Goal: Use online tool/utility: Utilize a website feature to perform a specific function

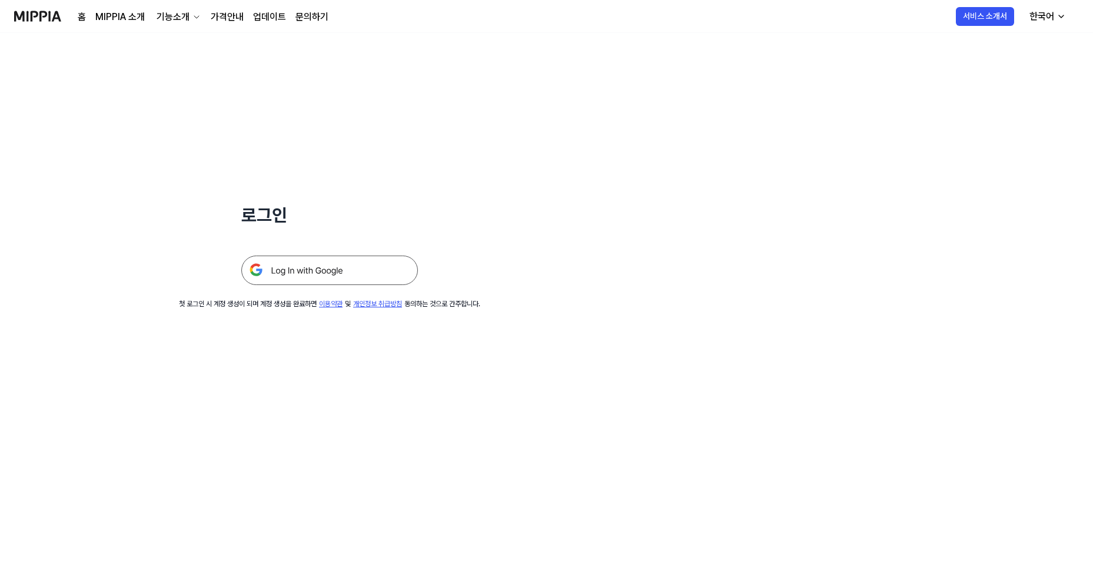
click at [352, 273] on img at bounding box center [329, 269] width 177 height 29
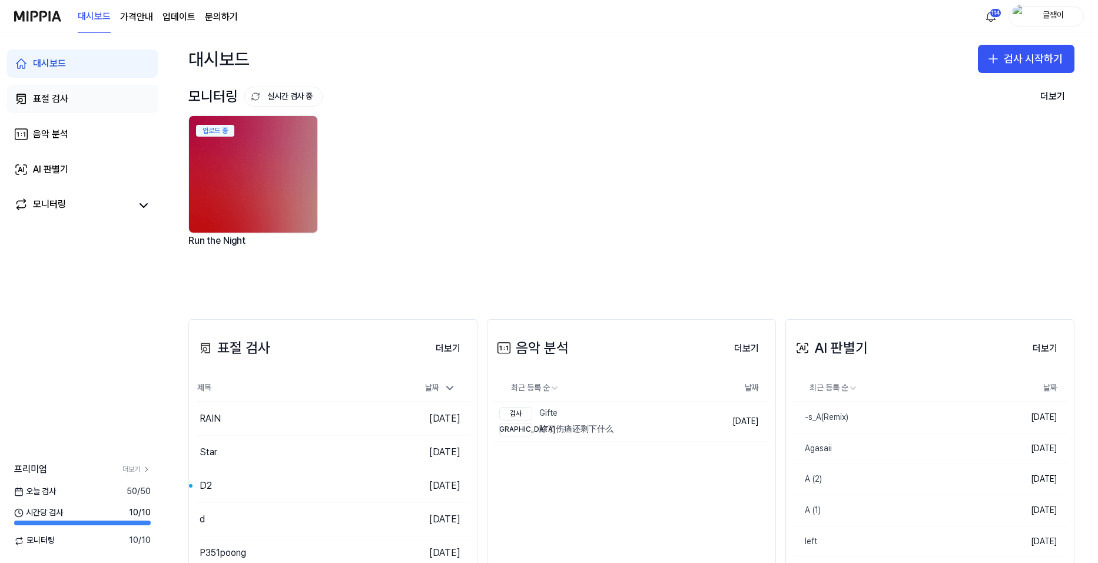
click at [51, 101] on div "표절 검사" at bounding box center [50, 99] width 35 height 14
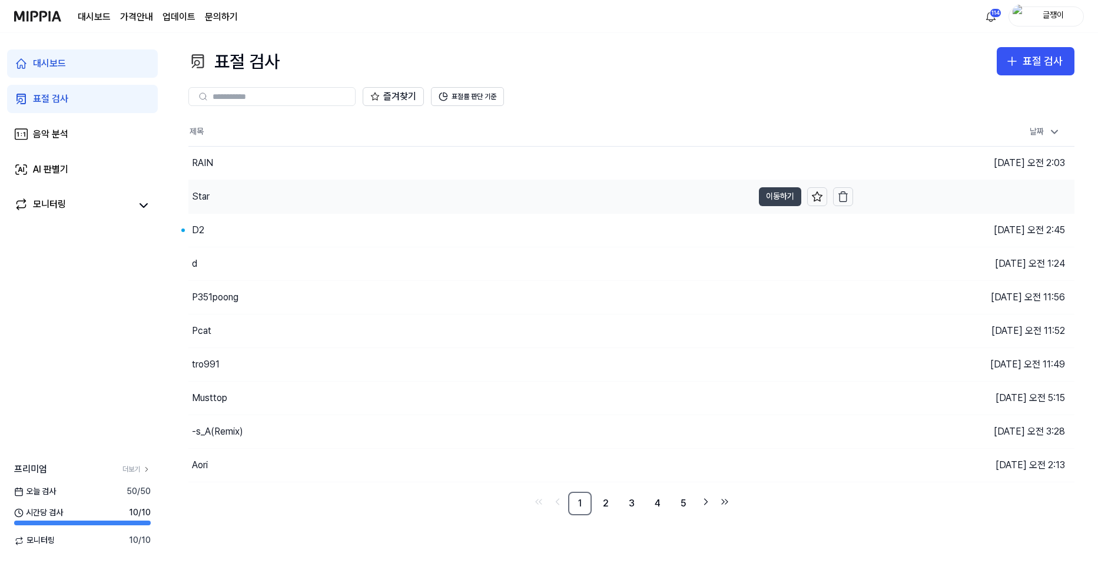
click at [765, 198] on button "이동하기" at bounding box center [780, 196] width 42 height 19
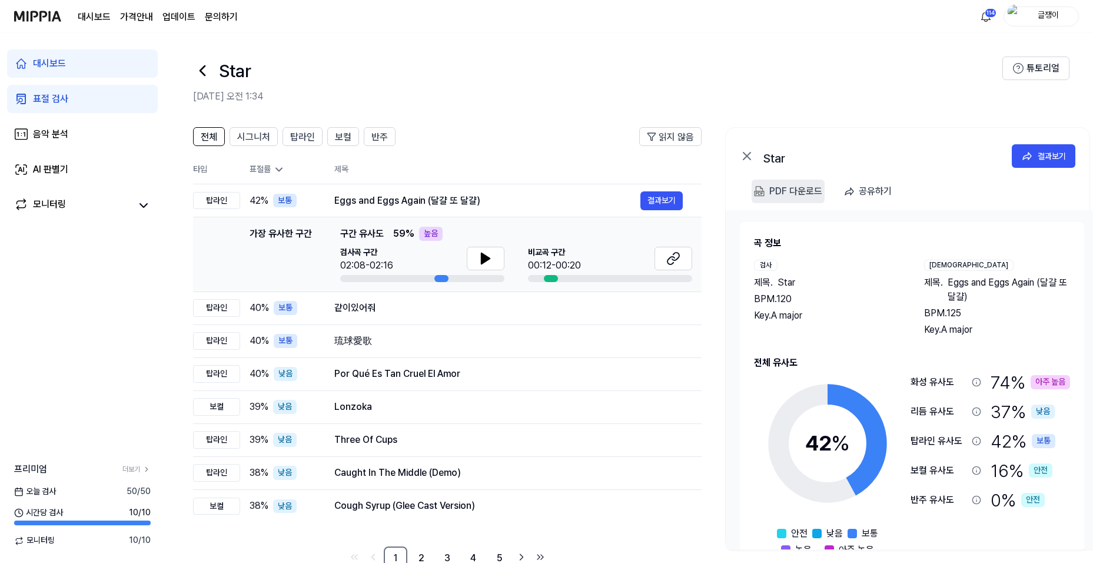
click at [791, 188] on div "PDF 다운로드" at bounding box center [795, 191] width 53 height 15
